Goal: Find contact information: Find contact information

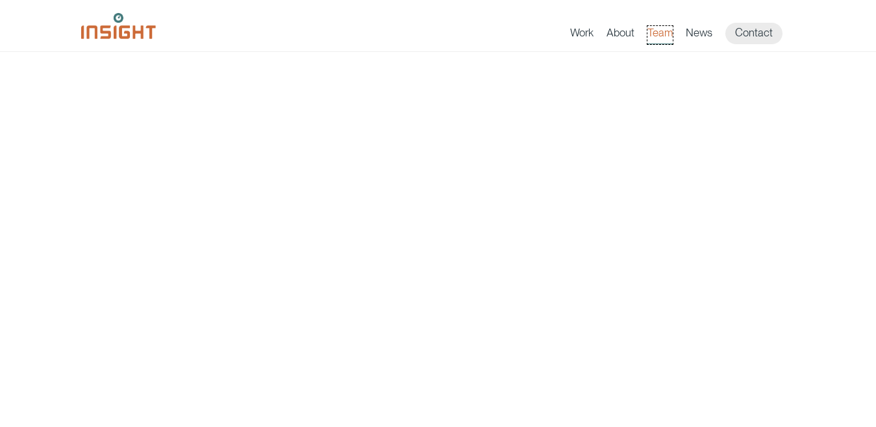
click at [659, 31] on link "Team" at bounding box center [659, 35] width 25 height 18
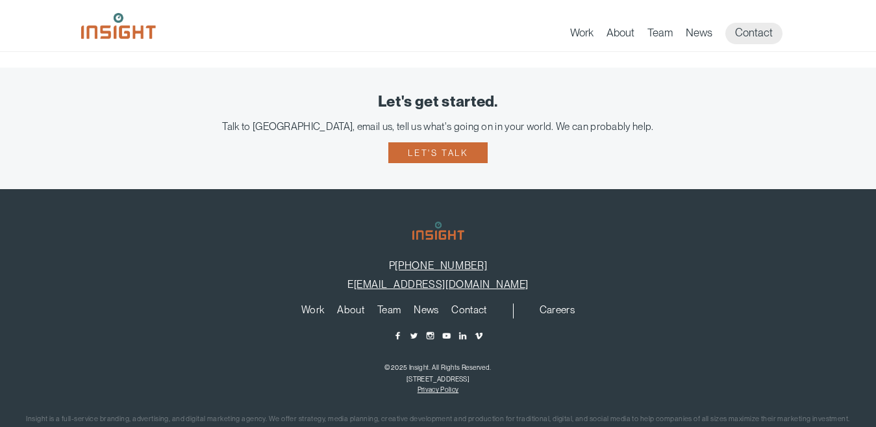
scroll to position [2663, 0]
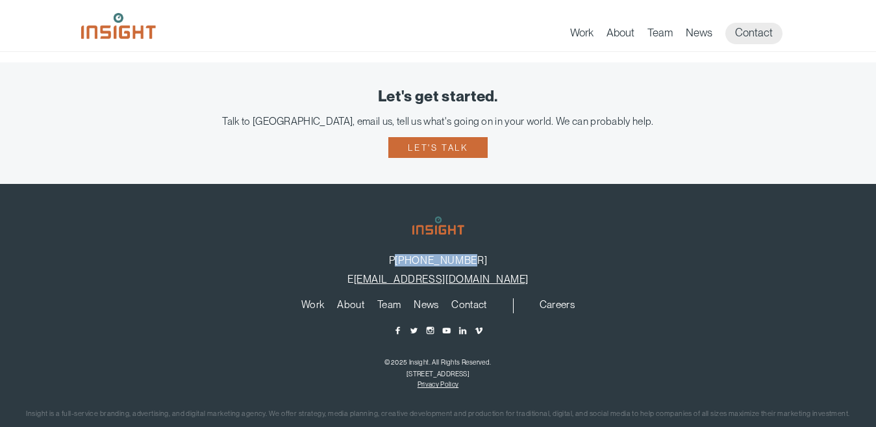
drag, startPoint x: 492, startPoint y: 263, endPoint x: 412, endPoint y: 264, distance: 79.2
click at [412, 264] on p "P [PHONE_NUMBER]" at bounding box center [437, 260] width 837 height 12
copy link "[PHONE_NUMBER]"
click at [523, 207] on footer "P [PHONE_NUMBER] E [EMAIL_ADDRESS][DOMAIN_NAME] Work About Branding Creative Se…" at bounding box center [438, 319] width 876 height 270
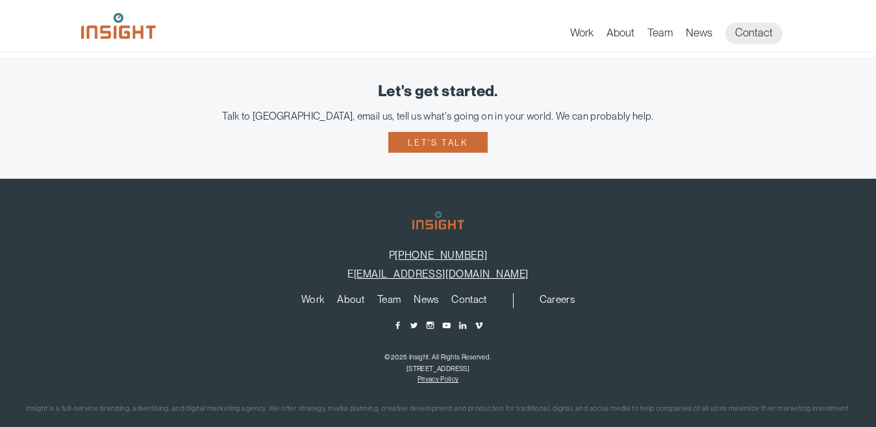
scroll to position [2690, 0]
